Goal: Task Accomplishment & Management: Manage account settings

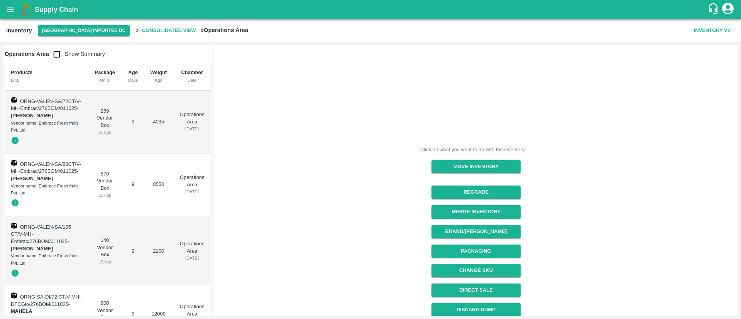
scroll to position [52, 0]
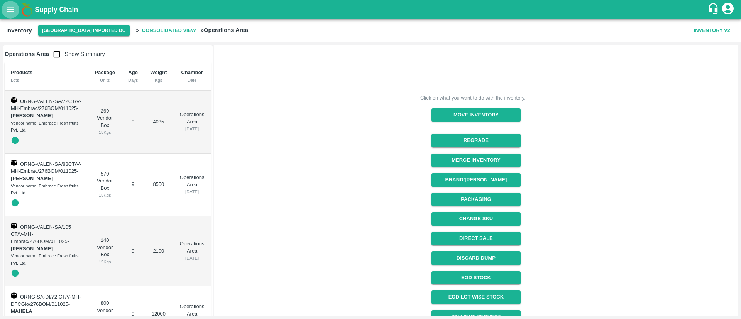
click at [12, 10] on icon "open drawer" at bounding box center [10, 9] width 8 height 8
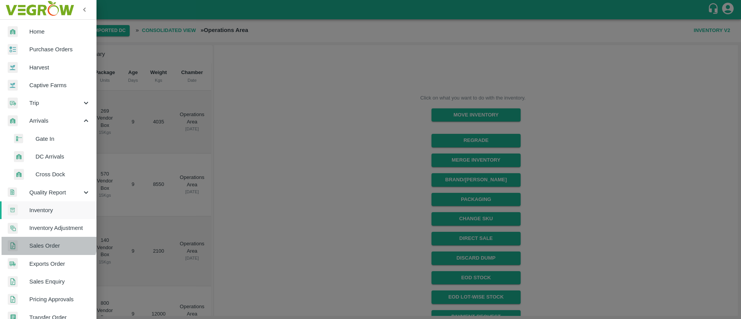
click at [47, 240] on link "Sales Order" at bounding box center [48, 246] width 96 height 18
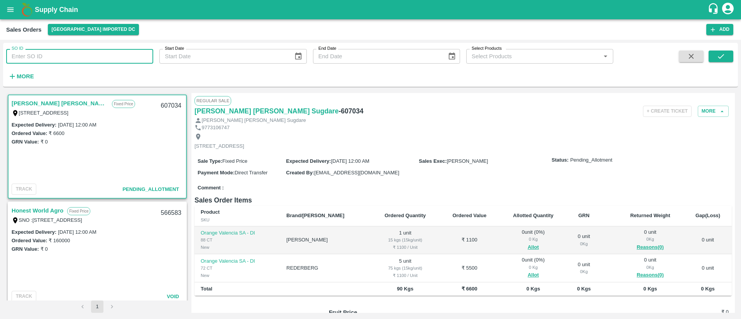
click at [108, 60] on input "SO ID" at bounding box center [79, 56] width 147 height 15
click at [45, 104] on link "[PERSON_NAME] [PERSON_NAME] Sugdare" at bounding box center [60, 103] width 96 height 10
click at [525, 252] on span "Allot" at bounding box center [533, 247] width 56 height 9
click at [527, 252] on button "Allot" at bounding box center [532, 247] width 11 height 9
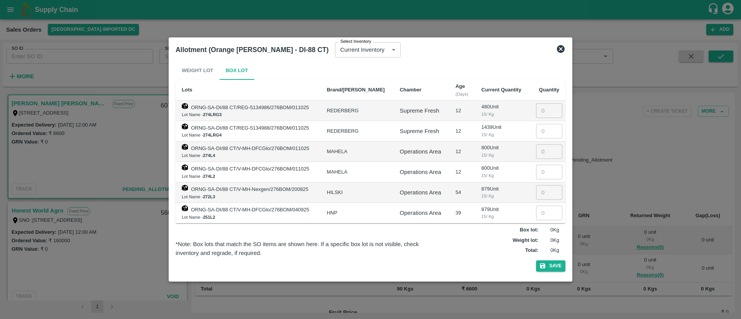
click at [560, 47] on icon at bounding box center [561, 49] width 8 height 8
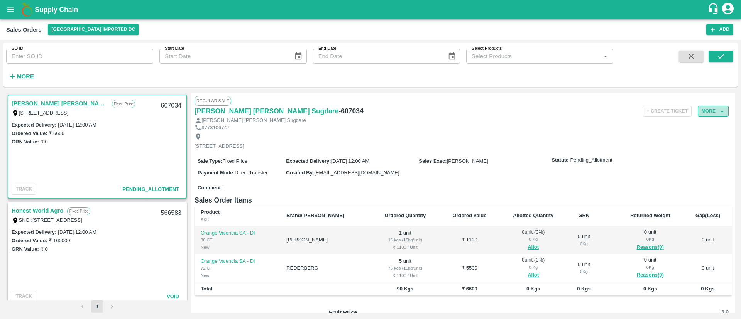
click at [705, 116] on button "More" at bounding box center [713, 111] width 31 height 11
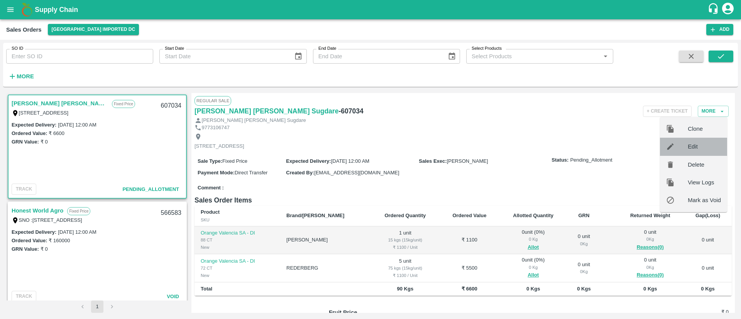
click at [695, 145] on span "Edit" at bounding box center [704, 146] width 33 height 8
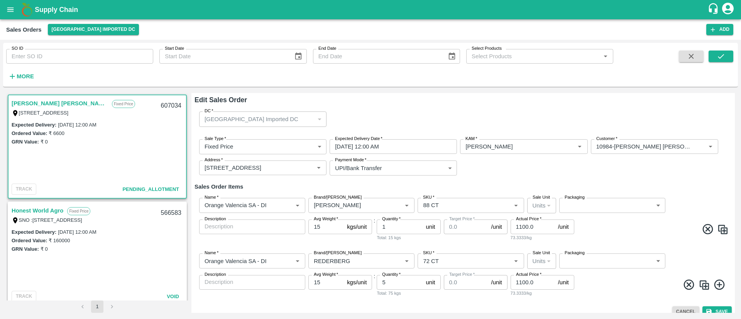
type input "0"
click at [287, 260] on icon "Clear" at bounding box center [287, 260] width 7 height 7
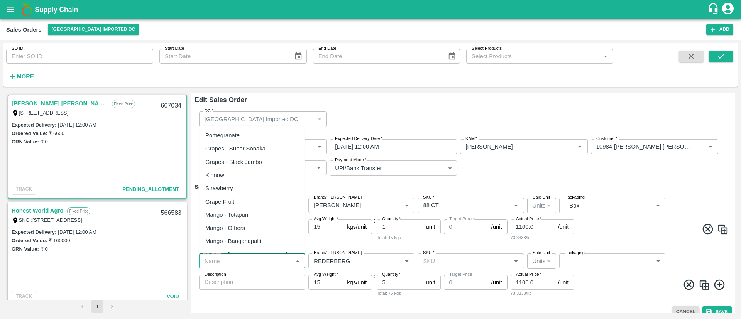
click at [260, 263] on input "Name   *" at bounding box center [245, 261] width 89 height 10
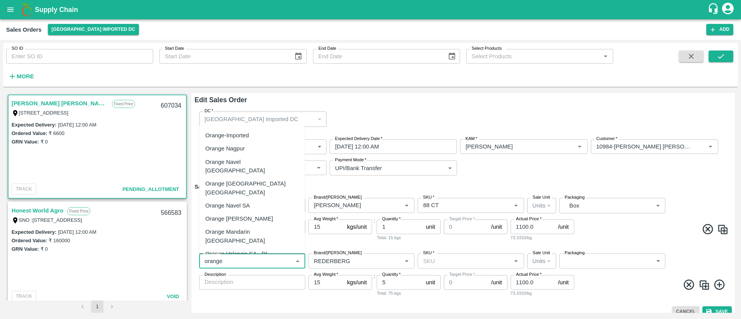
click at [263, 212] on div "Orange [PERSON_NAME]" at bounding box center [252, 218] width 106 height 13
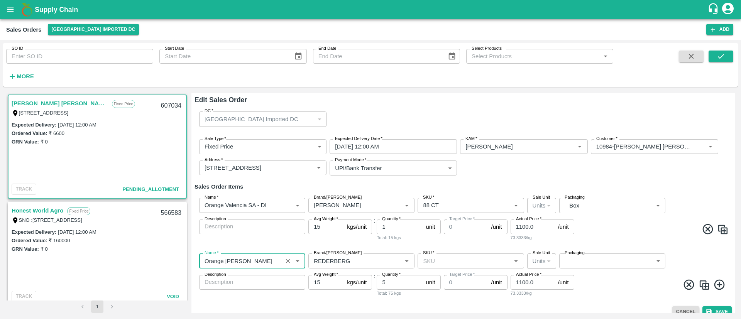
type input "Orange [PERSON_NAME]"
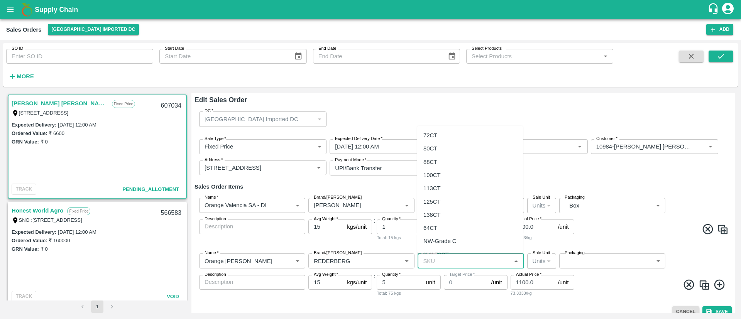
click at [465, 258] on input "SKU   *" at bounding box center [464, 261] width 89 height 10
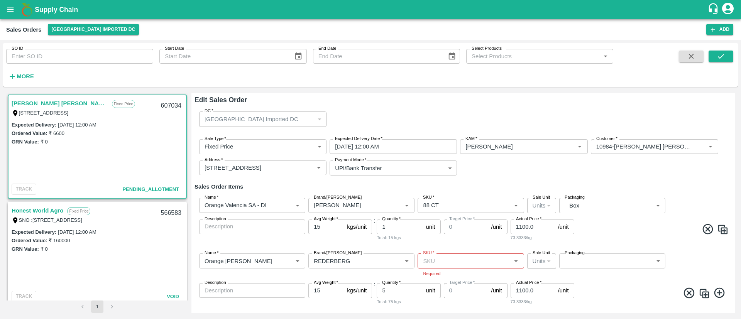
click at [284, 243] on div "Name   * Name   * Brand/[PERSON_NAME]/[PERSON_NAME]   * SKU   * Sale Unit Units…" at bounding box center [462, 220] width 537 height 56
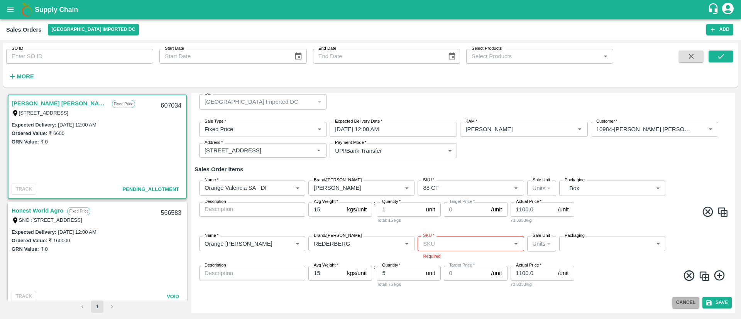
click at [683, 301] on button "Cancel" at bounding box center [685, 302] width 27 height 11
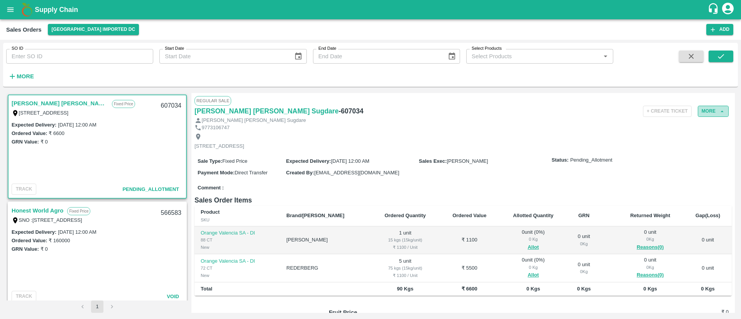
click at [711, 107] on button "More" at bounding box center [713, 111] width 31 height 11
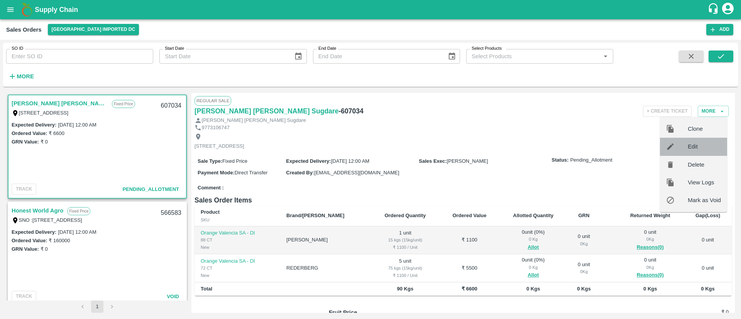
click at [683, 140] on div "Edit" at bounding box center [693, 147] width 67 height 18
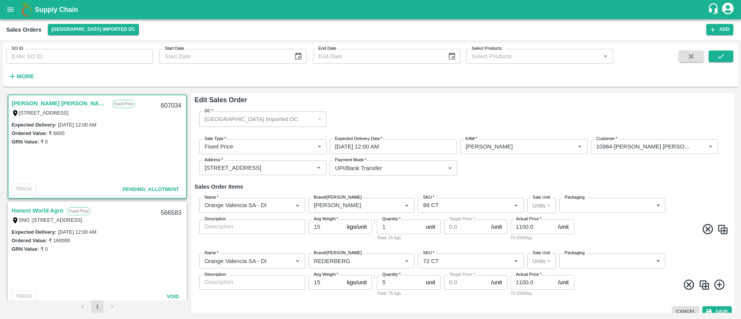
type input "0"
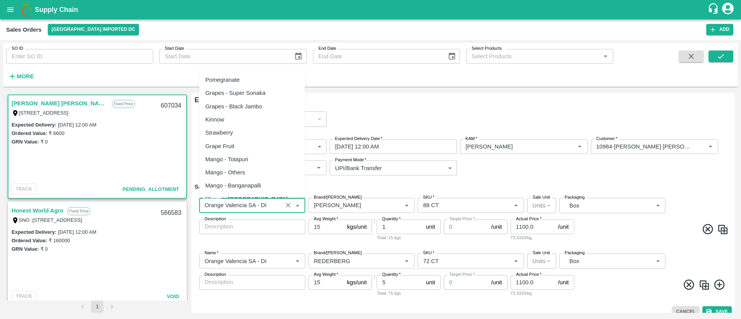
click at [269, 203] on input "Name   *" at bounding box center [240, 205] width 79 height 10
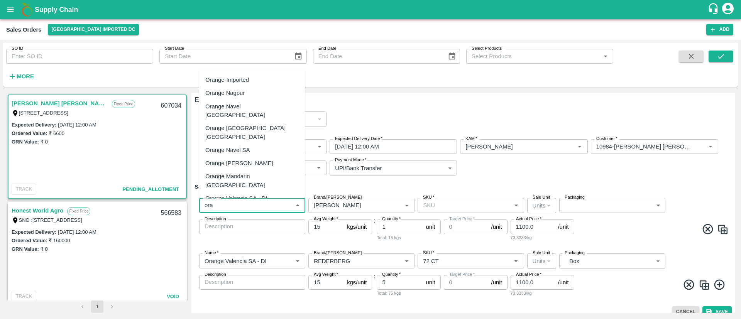
click at [251, 159] on div "Orange [PERSON_NAME]" at bounding box center [239, 163] width 68 height 8
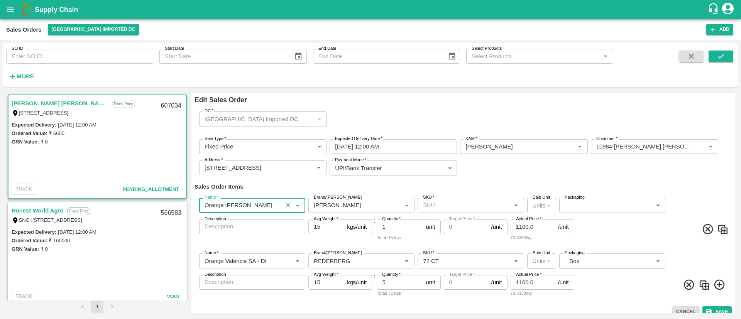
type input "Orange [PERSON_NAME]"
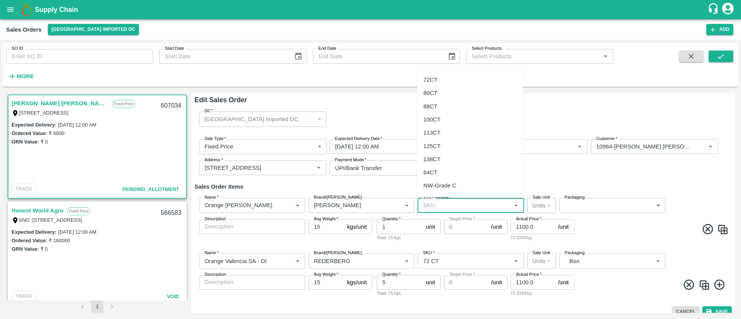
click at [489, 207] on input "SKU   *" at bounding box center [464, 205] width 89 height 10
click at [439, 107] on div "88CT" at bounding box center [470, 106] width 106 height 13
type input "88CT"
type input "NA"
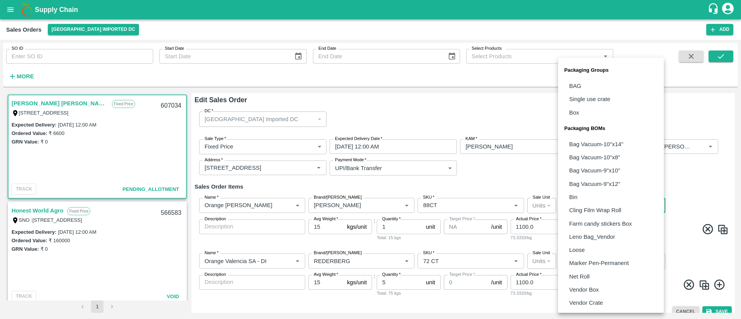
click at [604, 200] on body "Supply Chain Sales Orders [GEOGRAPHIC_DATA] Imported [GEOGRAPHIC_DATA] Add SO I…" at bounding box center [370, 159] width 741 height 319
click at [575, 292] on p "Vendor Box" at bounding box center [584, 290] width 30 height 8
type input "BOM/276"
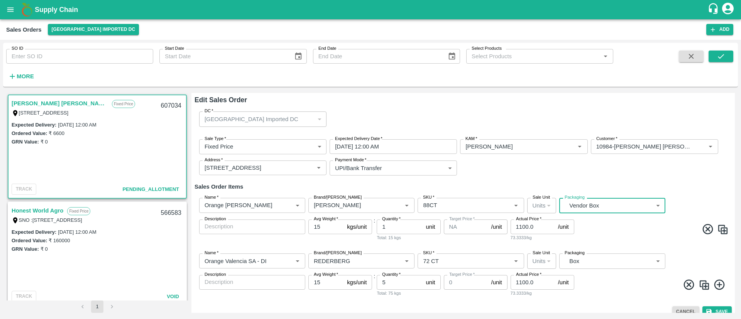
scroll to position [9, 0]
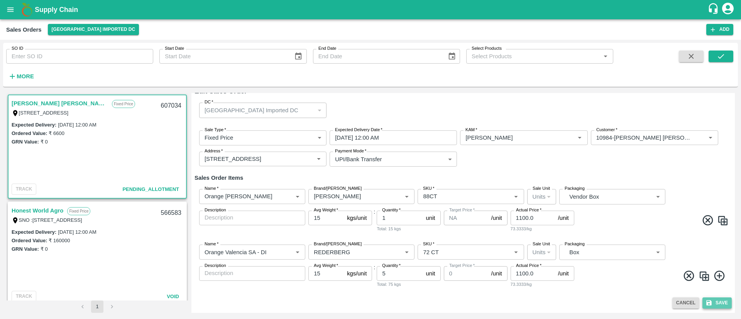
click at [718, 300] on button "Save" at bounding box center [716, 303] width 29 height 11
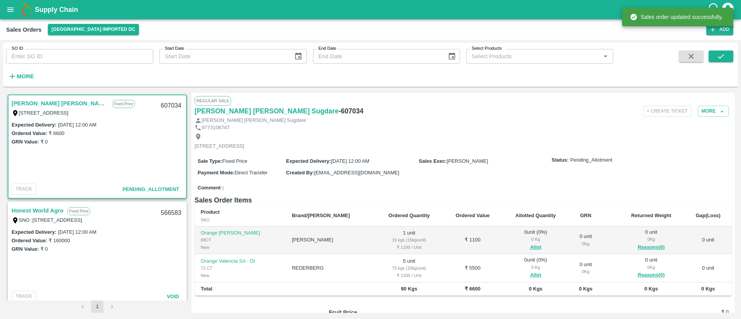
click at [520, 243] on div "0 Kg" at bounding box center [535, 239] width 55 height 7
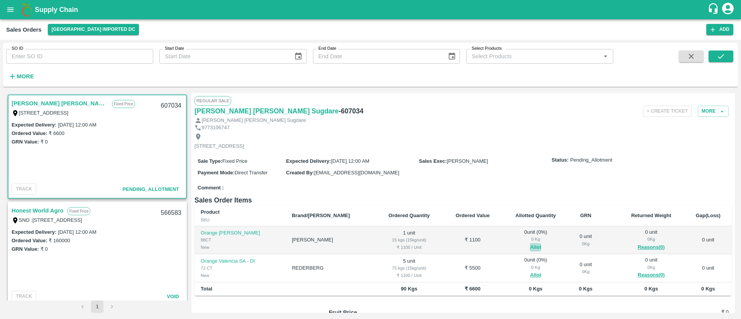
click at [530, 252] on button "Allot" at bounding box center [535, 247] width 11 height 9
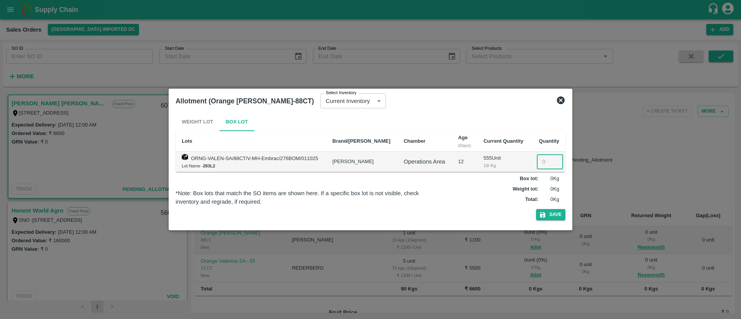
click at [542, 163] on input "number" at bounding box center [550, 161] width 26 height 15
click at [542, 163] on input "1" at bounding box center [550, 161] width 26 height 15
type input "1"
click at [554, 210] on button "Save" at bounding box center [550, 214] width 29 height 11
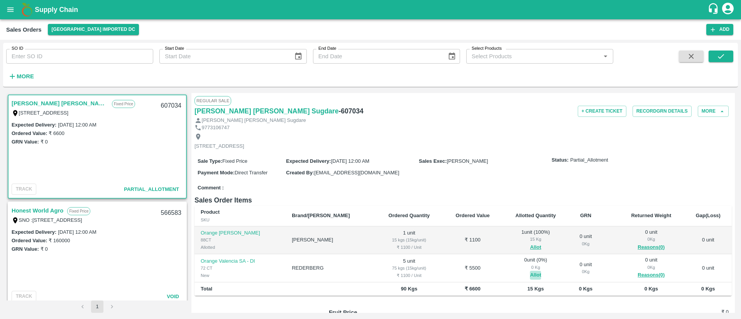
click at [530, 279] on button "Allot" at bounding box center [535, 275] width 11 height 9
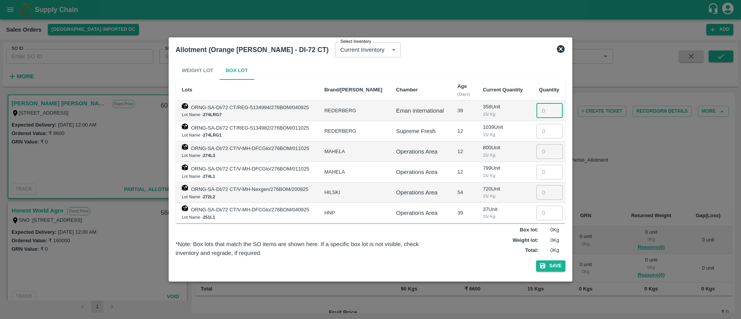
click at [539, 107] on input "number" at bounding box center [549, 110] width 26 height 15
type input "5"
click at [552, 264] on button "Save" at bounding box center [550, 265] width 29 height 11
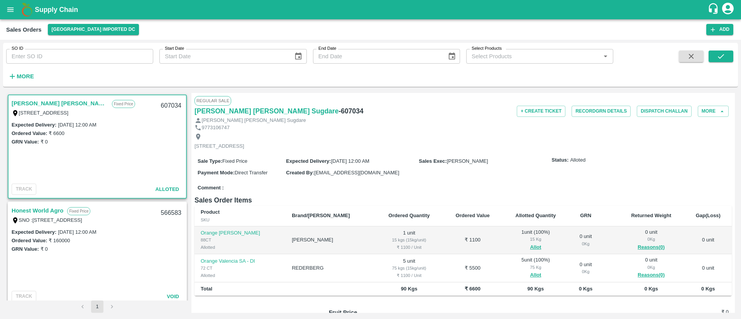
click at [338, 110] on h6 "- 607034" at bounding box center [350, 111] width 25 height 11
copy h6 "607034"
